Goal: Transaction & Acquisition: Purchase product/service

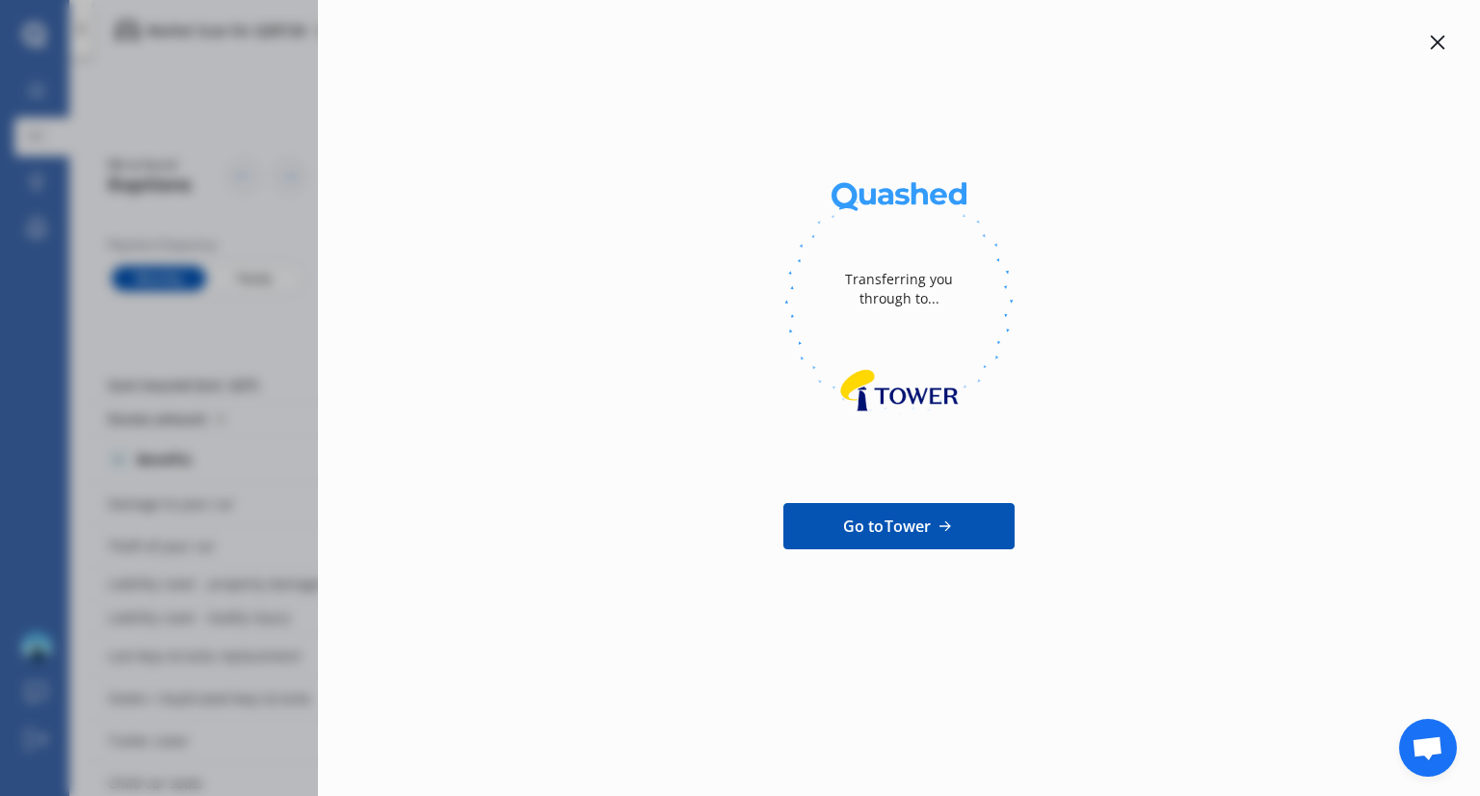
click at [1443, 47] on icon at bounding box center [1437, 43] width 14 height 14
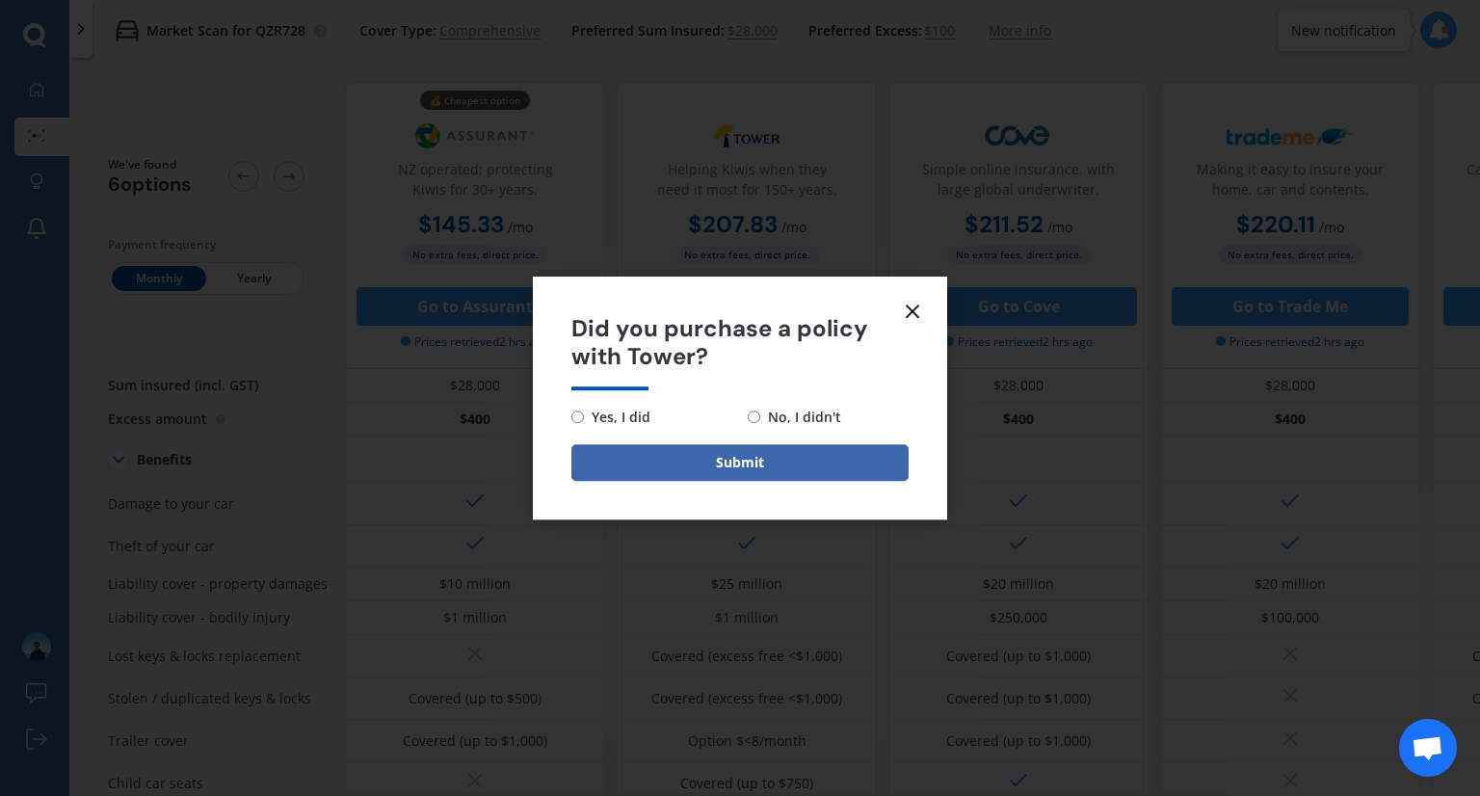
click at [766, 409] on span "No, I didn't" at bounding box center [800, 417] width 81 height 23
click at [760, 410] on input "No, I didn't" at bounding box center [753, 416] width 13 height 13
radio input "true"
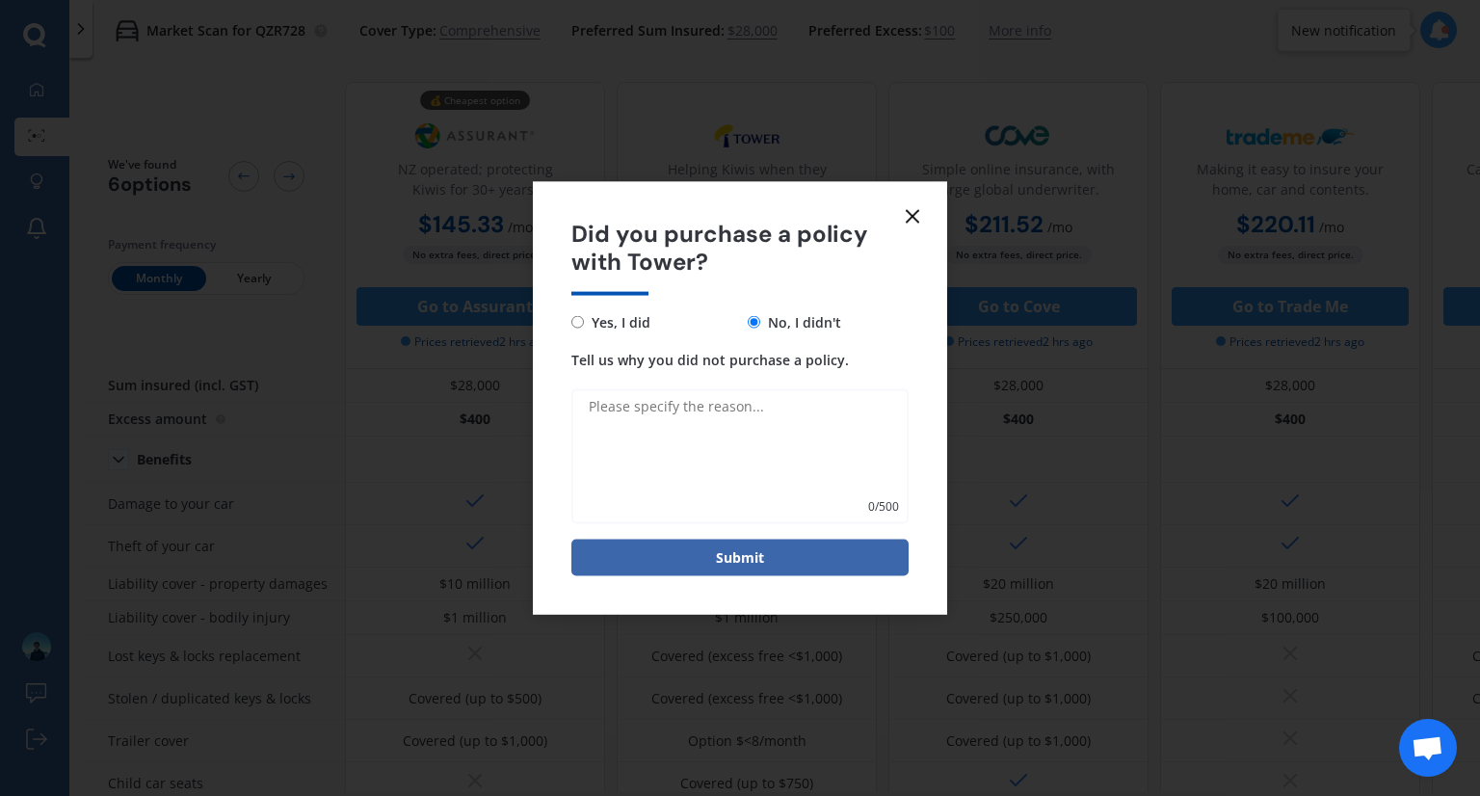
click at [745, 384] on div "0 / 500" at bounding box center [739, 451] width 337 height 143
click at [735, 404] on textarea "Tell us why you did not purchase a policy." at bounding box center [739, 455] width 337 height 135
type textarea "W"
type textarea "Expensive"
click at [759, 554] on button "Submit" at bounding box center [739, 556] width 337 height 37
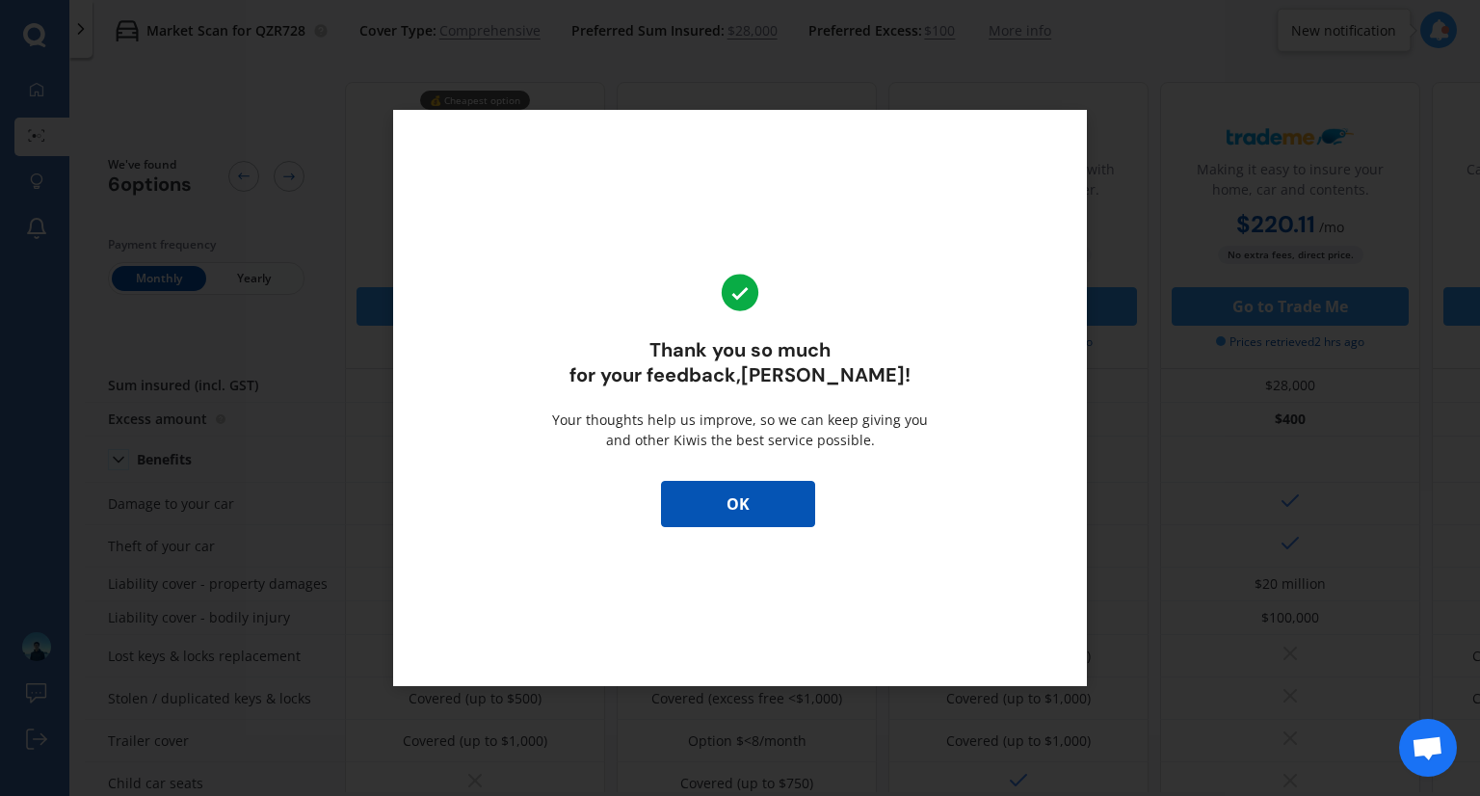
click at [783, 531] on div "Thank you so much for your feedback, [PERSON_NAME] ! Your thoughts help us impr…" at bounding box center [740, 398] width 694 height 576
click at [782, 529] on div "Thank you so much for your feedback, [PERSON_NAME] ! Your thoughts help us impr…" at bounding box center [740, 398] width 694 height 576
click at [762, 512] on button "OK" at bounding box center [738, 504] width 154 height 46
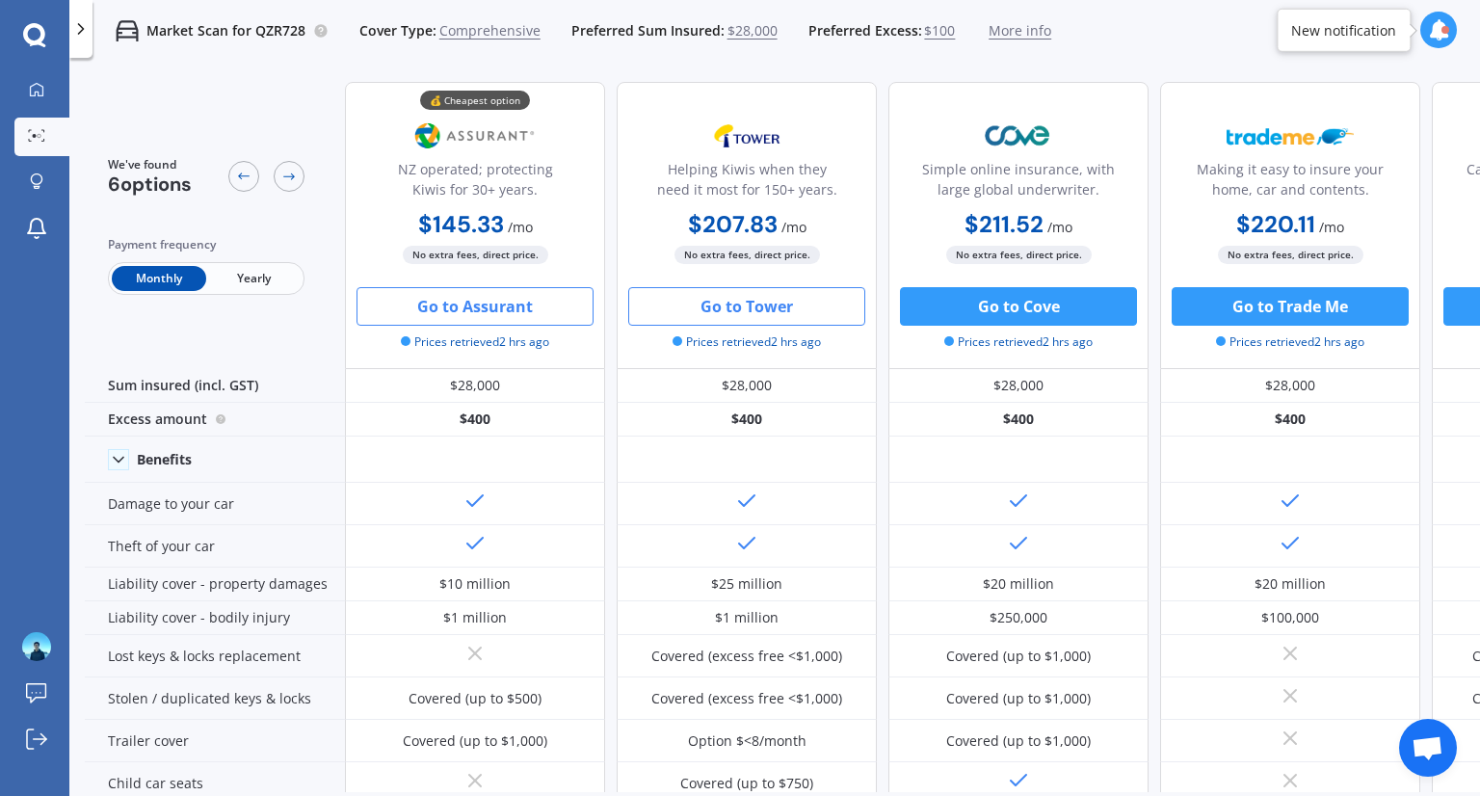
click at [475, 296] on button "Go to Assurant" at bounding box center [474, 306] width 237 height 39
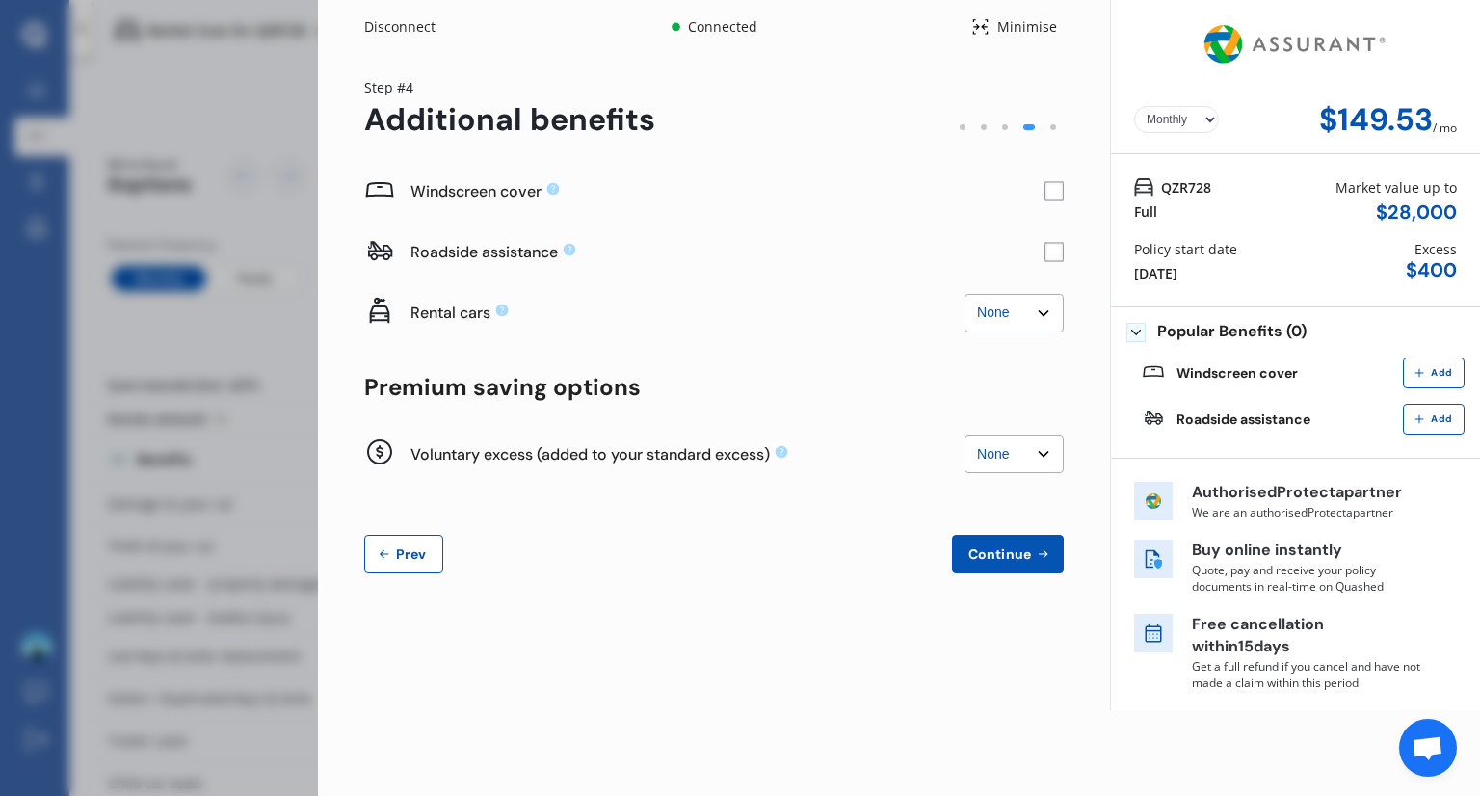
click at [1156, 126] on select "Yearly Monthly" at bounding box center [1176, 119] width 85 height 27
select select "Yearly"
click at [1134, 106] on select "Yearly Monthly" at bounding box center [1176, 119] width 85 height 27
click at [986, 444] on select "None $500 $1,000" at bounding box center [1013, 453] width 99 height 39
click at [964, 434] on select "None $500 $1,000" at bounding box center [1013, 453] width 99 height 39
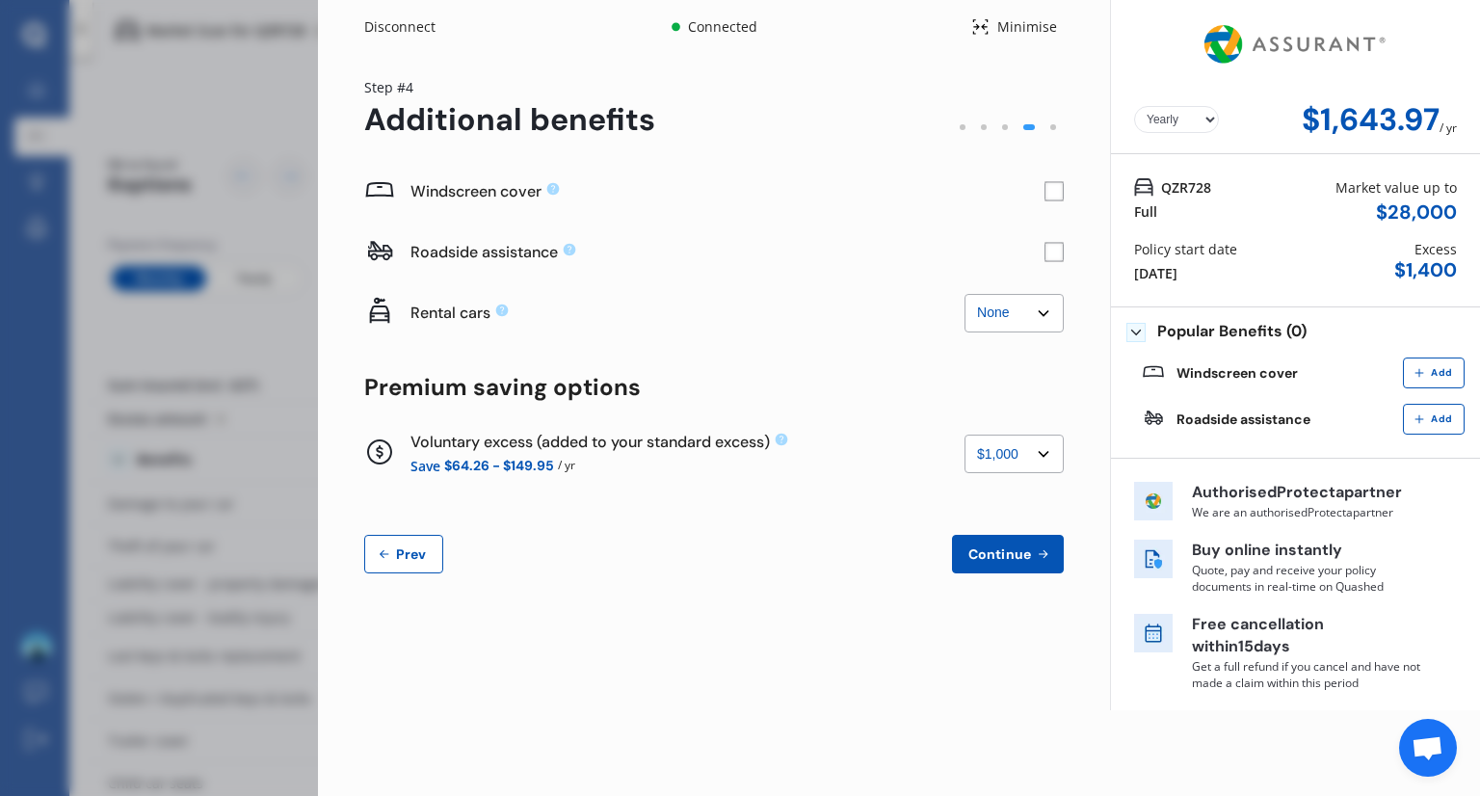
click at [1005, 484] on div "Windscreen cover Roadside assistance Rental cars None $2,500 $5,000 None $2,500…" at bounding box center [713, 367] width 699 height 412
click at [1034, 456] on select "None $500 $1,000" at bounding box center [1013, 453] width 99 height 39
click at [964, 434] on select "None $500 $1,000" at bounding box center [1013, 453] width 99 height 39
click at [1033, 442] on select "None $500 $1,000" at bounding box center [1013, 453] width 99 height 39
click at [964, 434] on select "None $500 $1,000" at bounding box center [1013, 453] width 99 height 39
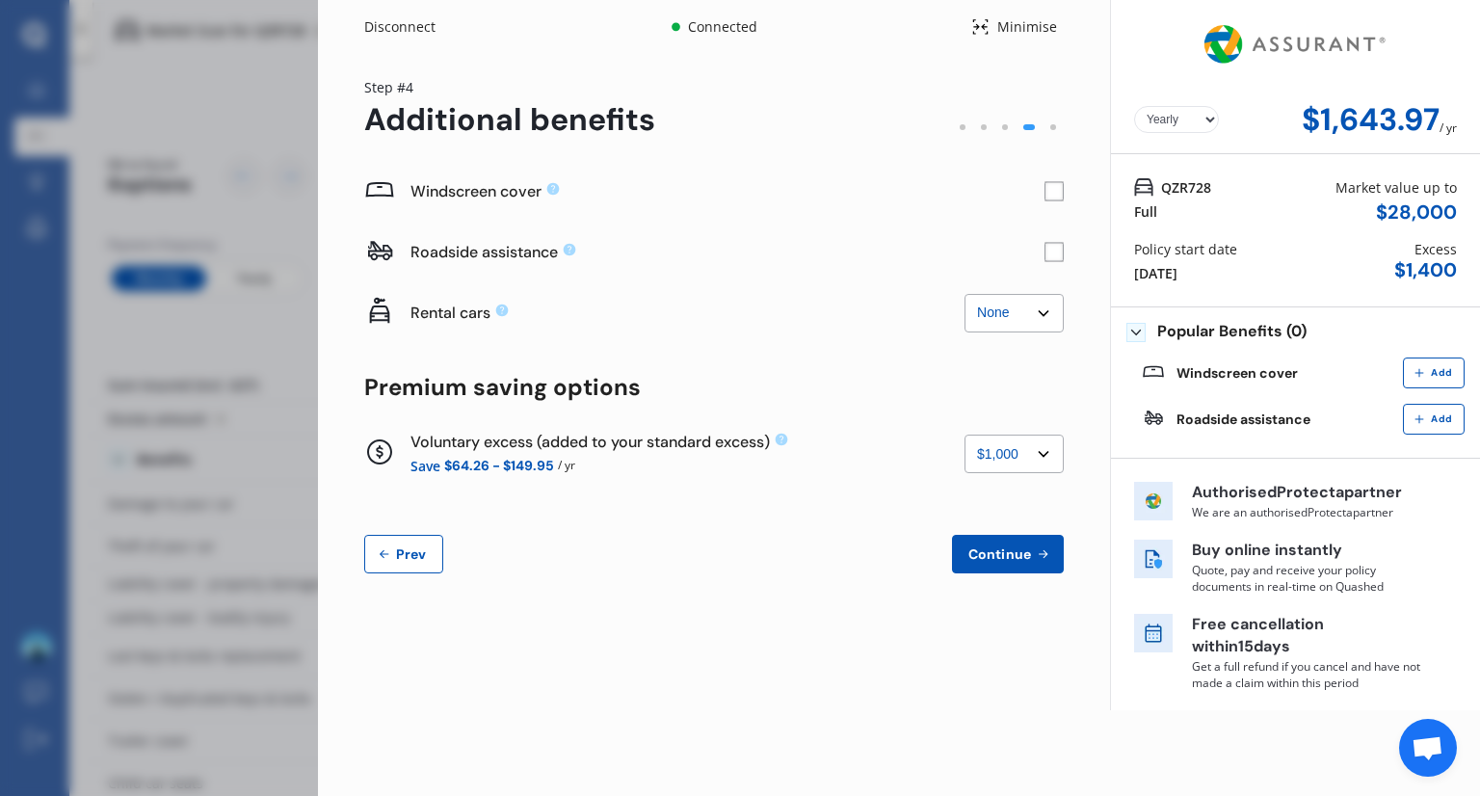
click at [1005, 481] on div "Voluntary excess (added to your standard excess) None $500 $1,000 Save $64.26 -…" at bounding box center [713, 454] width 699 height 61
click at [1012, 455] on select "None $500 $1,000" at bounding box center [1013, 453] width 99 height 39
click at [964, 434] on select "None $500 $1,000" at bounding box center [1013, 453] width 99 height 39
click at [993, 444] on select "None $500 $1,000" at bounding box center [1013, 453] width 99 height 39
click at [964, 434] on select "None $500 $1,000" at bounding box center [1013, 453] width 99 height 39
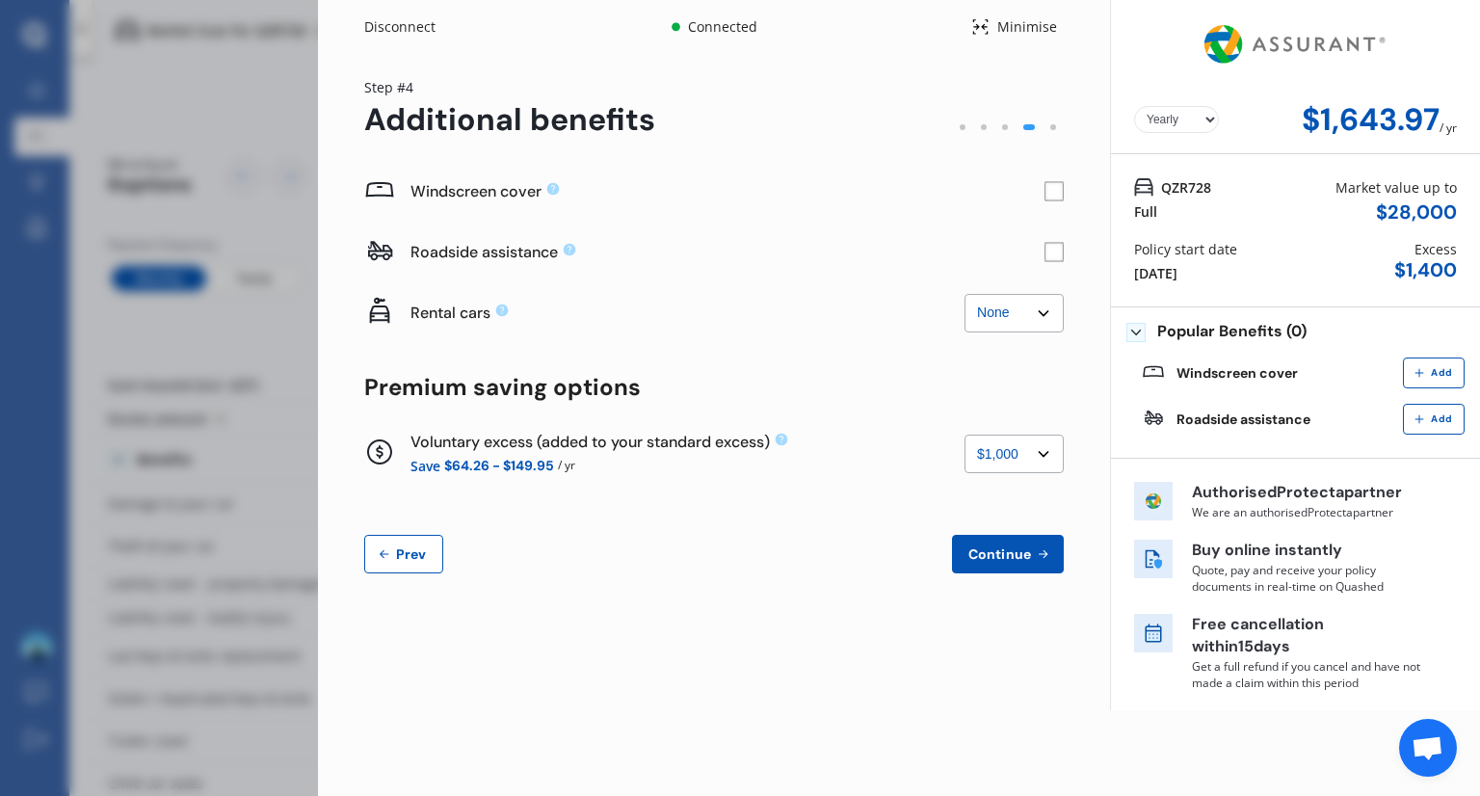
click at [997, 458] on select "None $500 $1,000" at bounding box center [1013, 453] width 99 height 39
click at [964, 434] on select "None $500 $1,000" at bounding box center [1013, 453] width 99 height 39
click at [1044, 438] on select "None $500 $1,000" at bounding box center [1013, 453] width 99 height 39
click at [964, 434] on select "None $500 $1,000" at bounding box center [1013, 453] width 99 height 39
drag, startPoint x: 1029, startPoint y: 459, endPoint x: 1027, endPoint y: 471, distance: 11.7
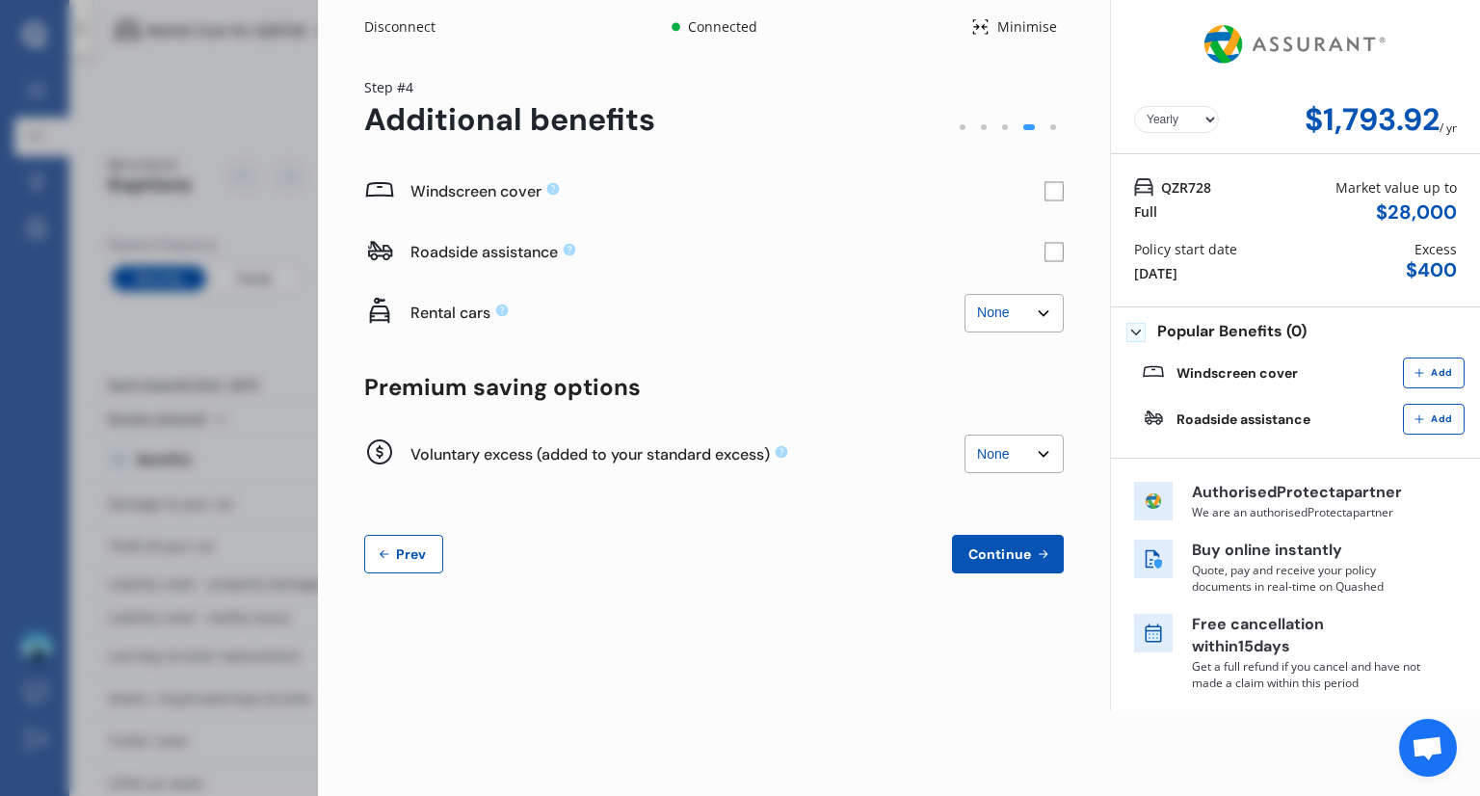
click at [1029, 459] on select "None $500 $1,000" at bounding box center [1013, 453] width 99 height 39
select select "500.00"
click at [964, 434] on select "None $500 $1,000" at bounding box center [1013, 453] width 99 height 39
